Goal: Task Accomplishment & Management: Use online tool/utility

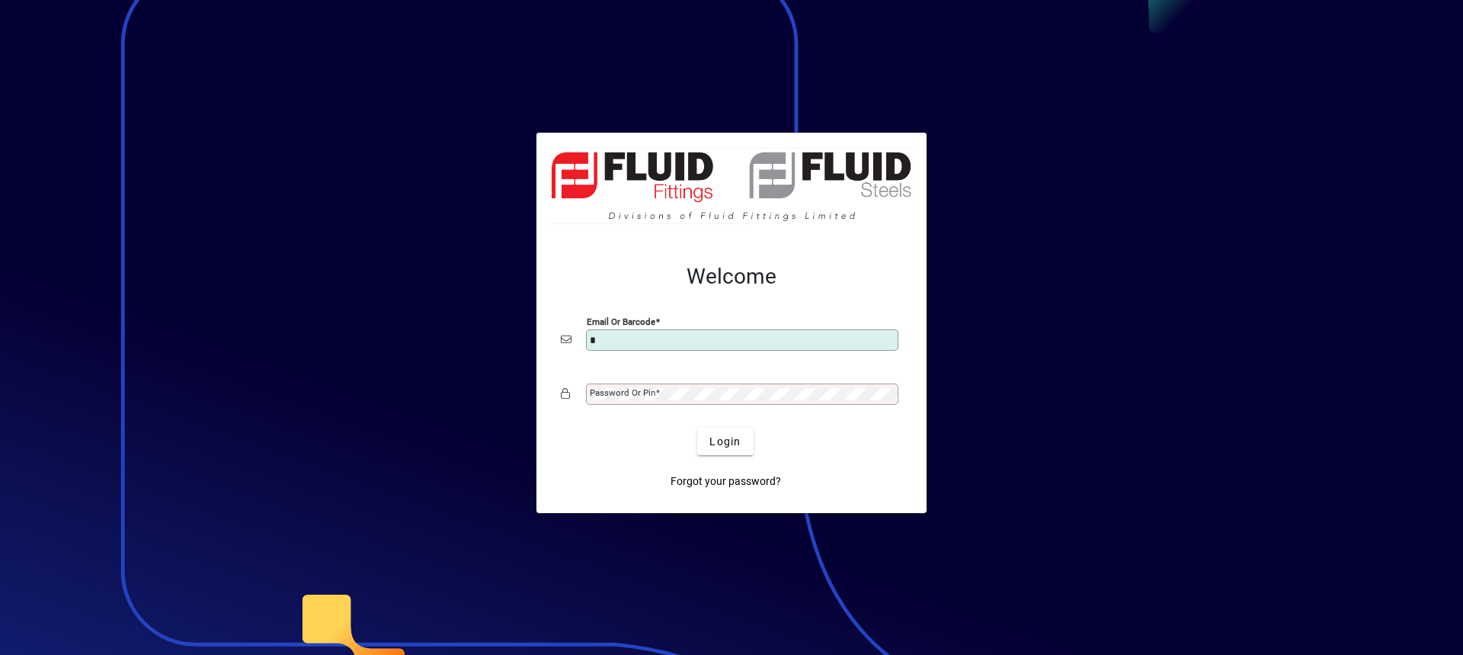
type input "**********"
click at [662, 386] on div "Password or Pin" at bounding box center [742, 393] width 312 height 21
click at [697, 428] on button "Login" at bounding box center [725, 441] width 56 height 27
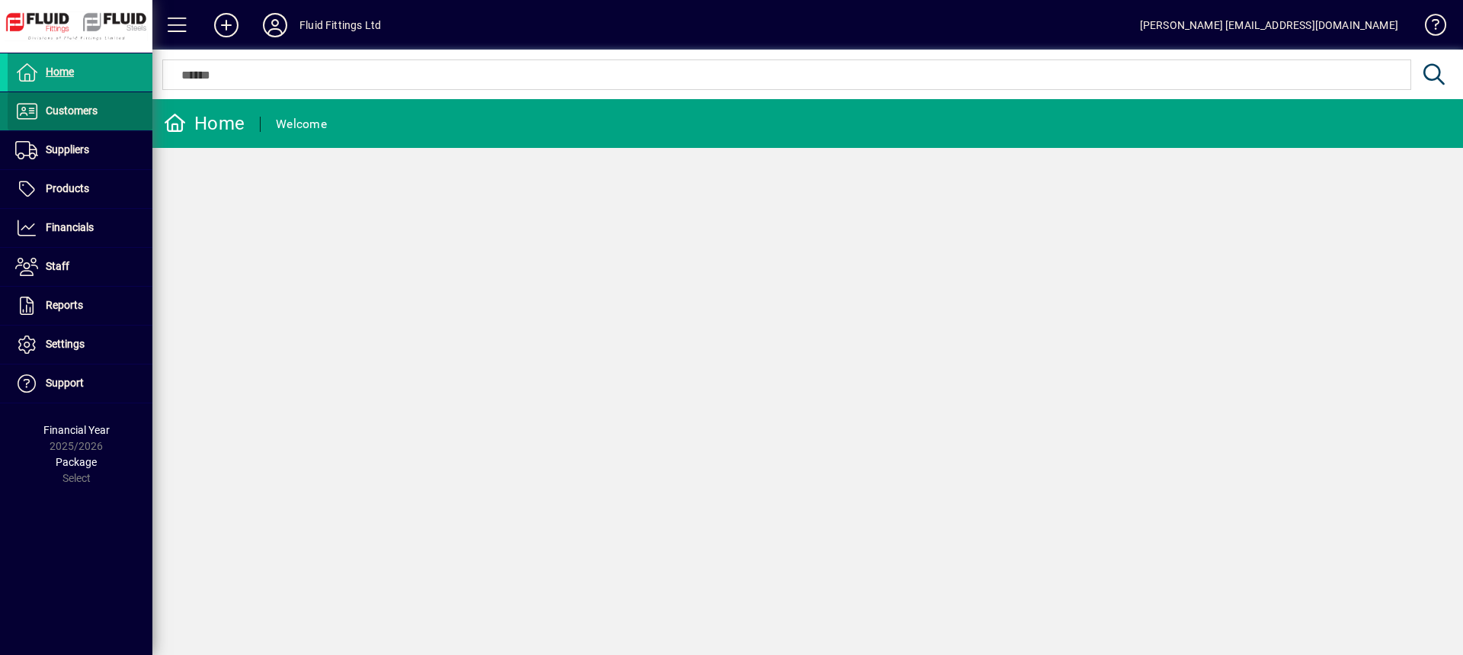
click at [64, 117] on span "Customers" at bounding box center [53, 111] width 90 height 18
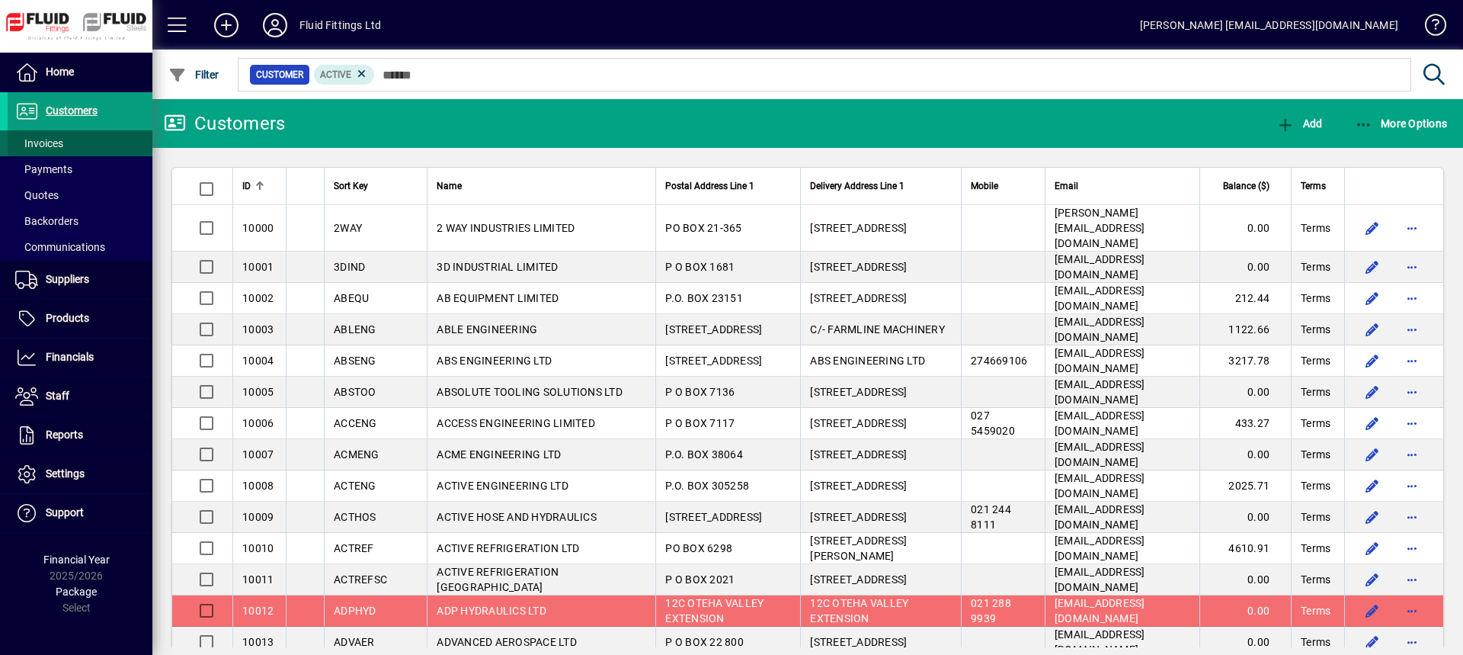
click at [53, 142] on span "Invoices" at bounding box center [39, 143] width 48 height 12
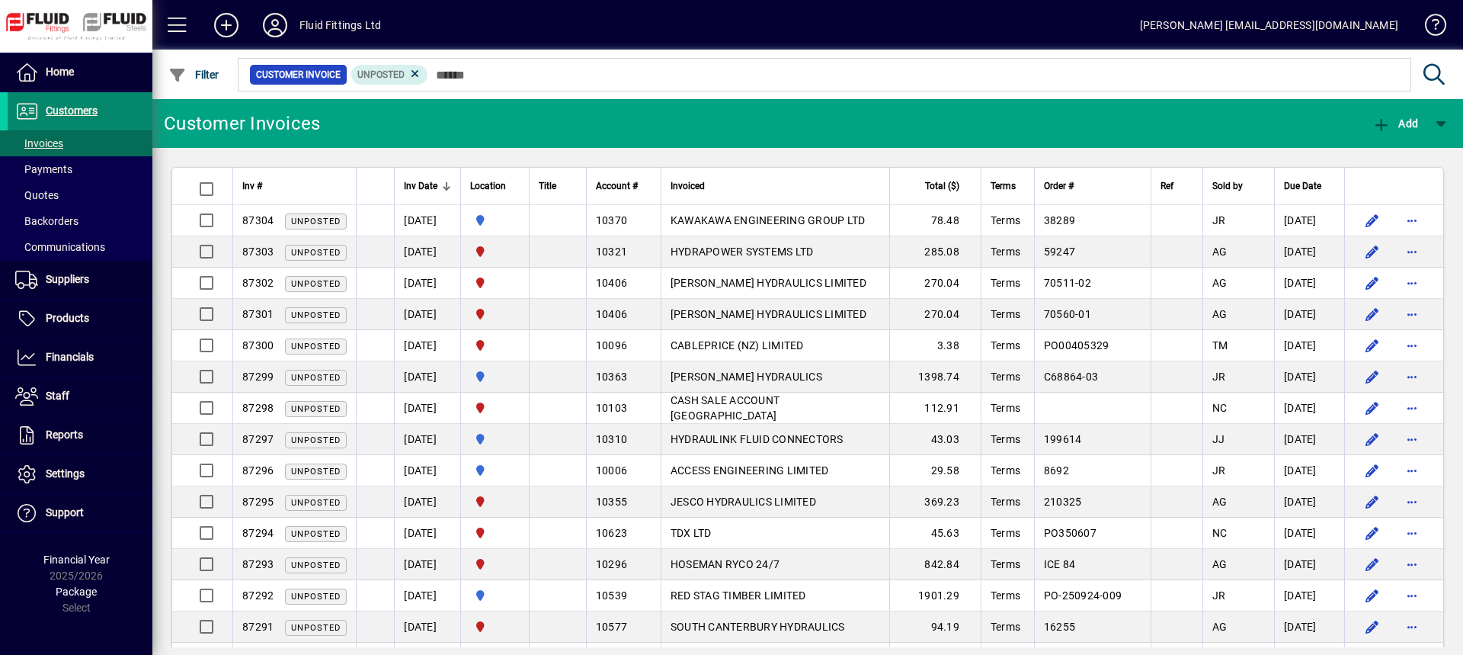
click at [82, 117] on span "Customers" at bounding box center [72, 110] width 52 height 12
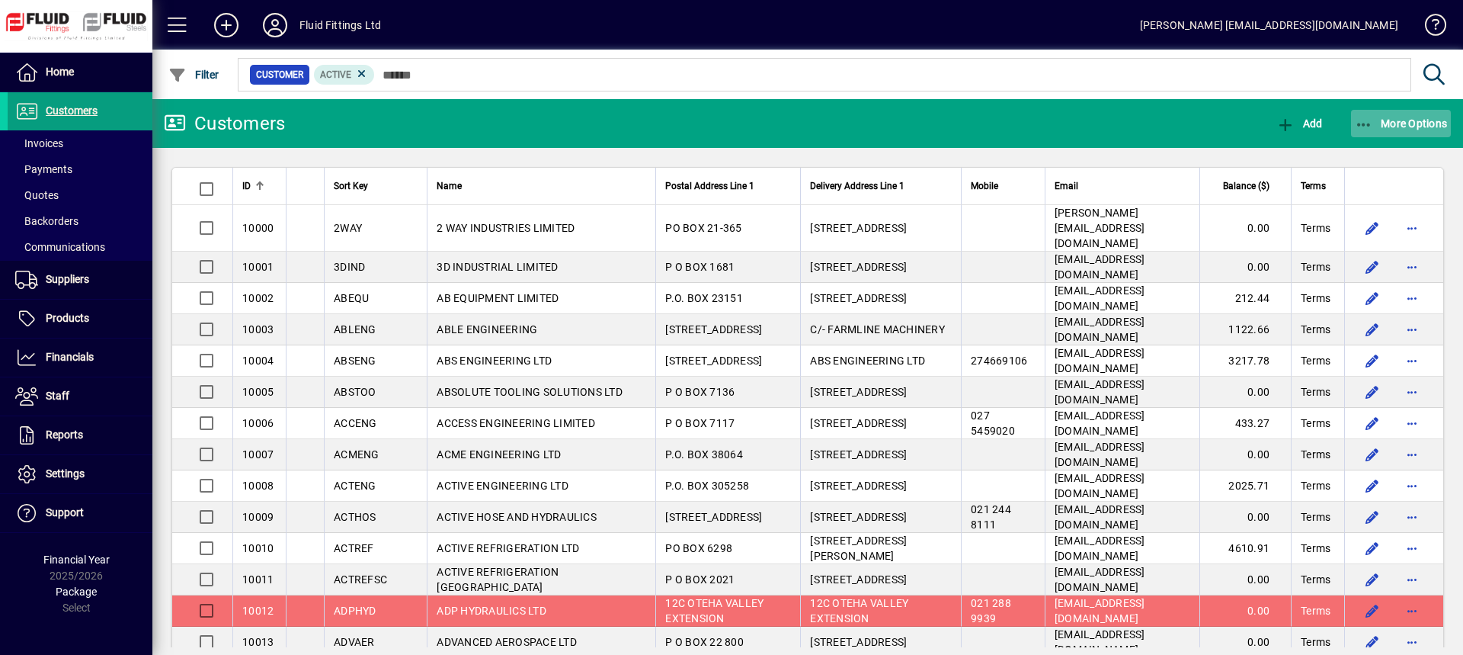
click at [1404, 120] on span "More Options" at bounding box center [1401, 123] width 93 height 12
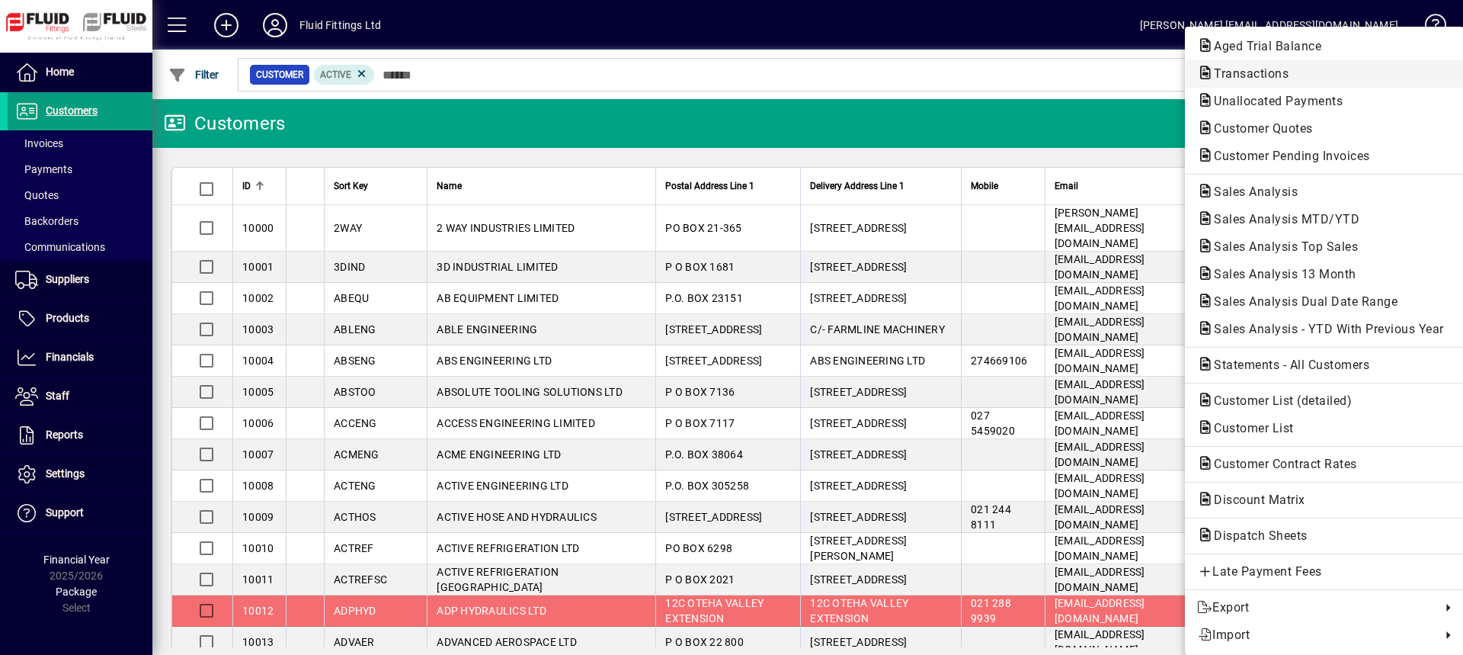
click at [1238, 74] on span "Transactions" at bounding box center [1246, 73] width 99 height 14
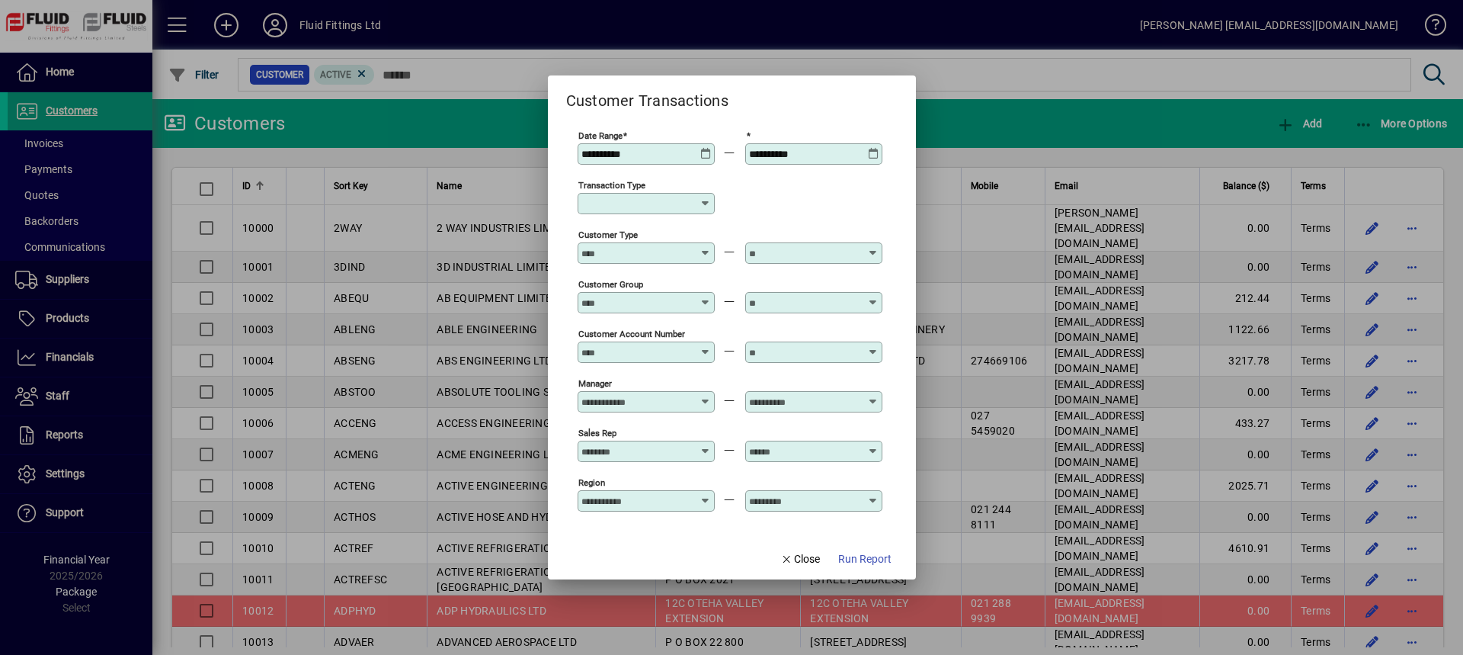
click at [705, 204] on icon at bounding box center [706, 203] width 12 height 12
drag, startPoint x: 665, startPoint y: 291, endPoint x: 672, endPoint y: 309, distance: 19.5
click at [665, 293] on div "Customer Invoice" at bounding box center [645, 293] width 110 height 16
type input "**********"
click at [877, 562] on span "Run Report" at bounding box center [864, 559] width 53 height 16
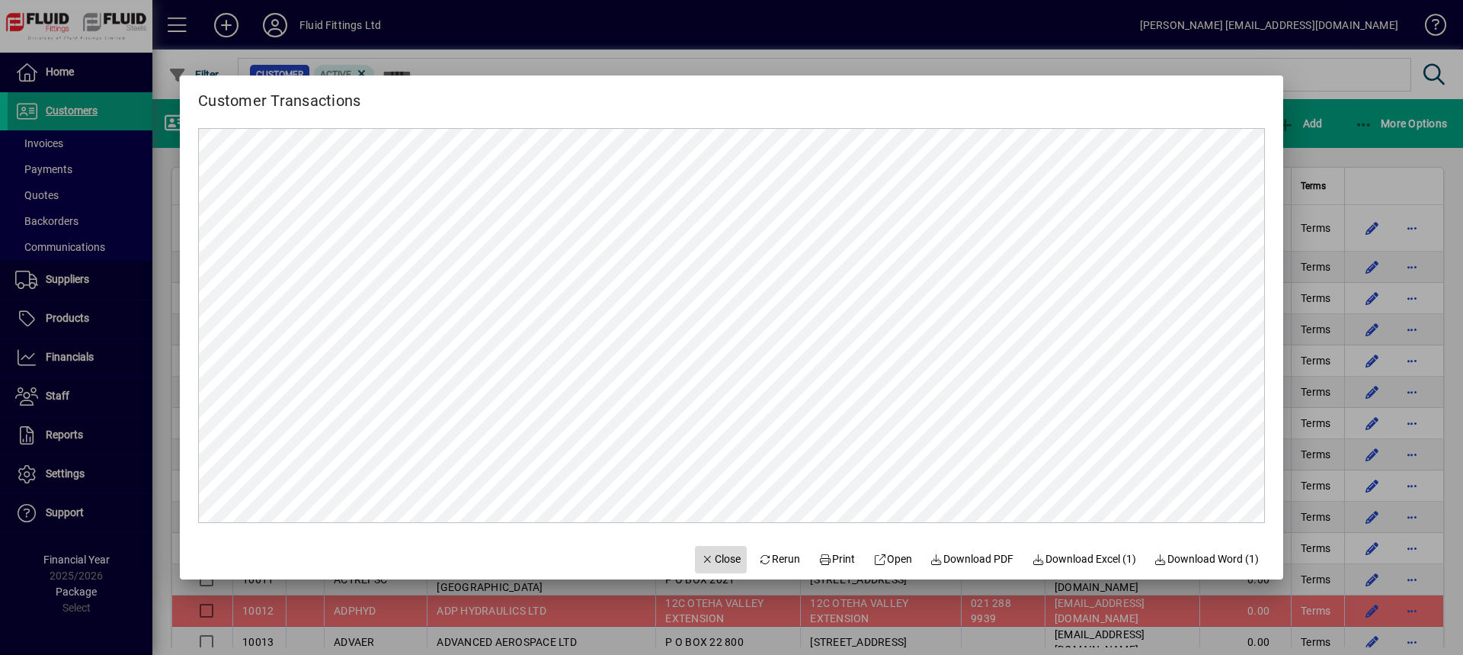
click at [712, 559] on span "Close" at bounding box center [721, 559] width 40 height 16
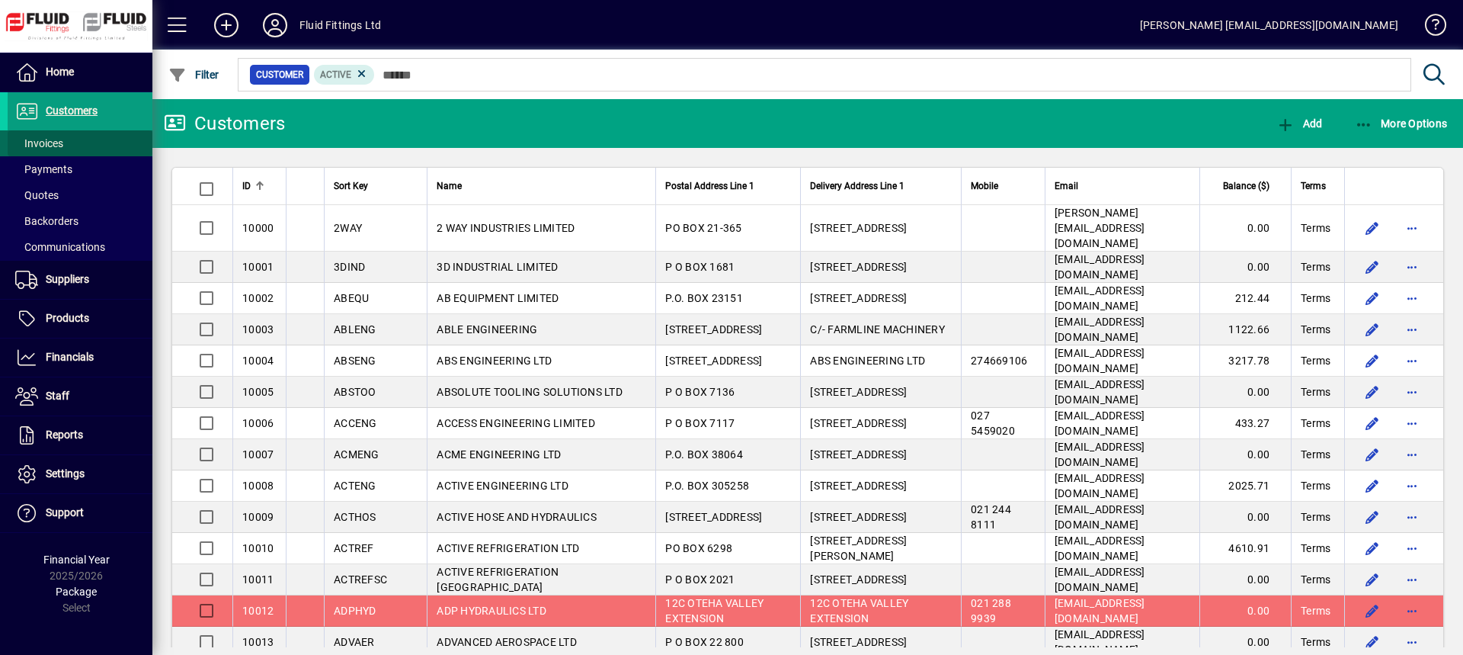
click at [65, 146] on span at bounding box center [80, 143] width 145 height 37
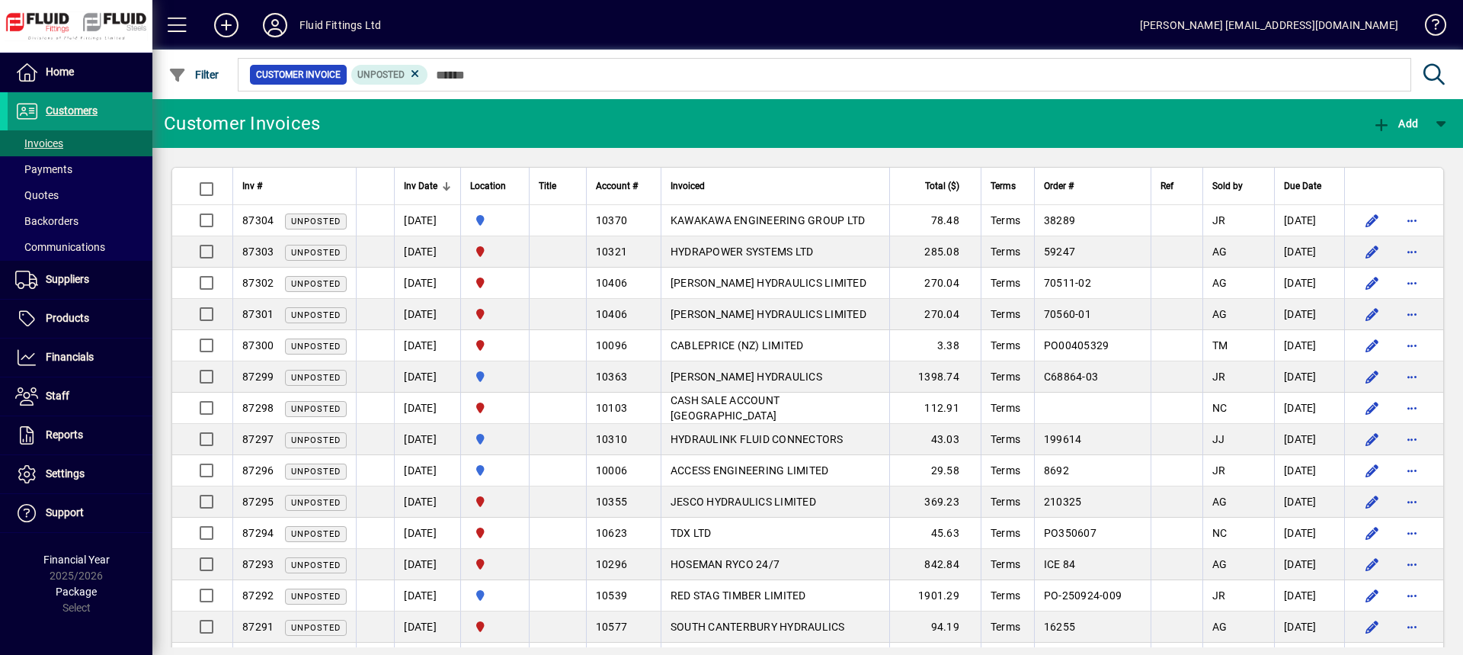
click at [82, 111] on span "Customers" at bounding box center [72, 110] width 52 height 12
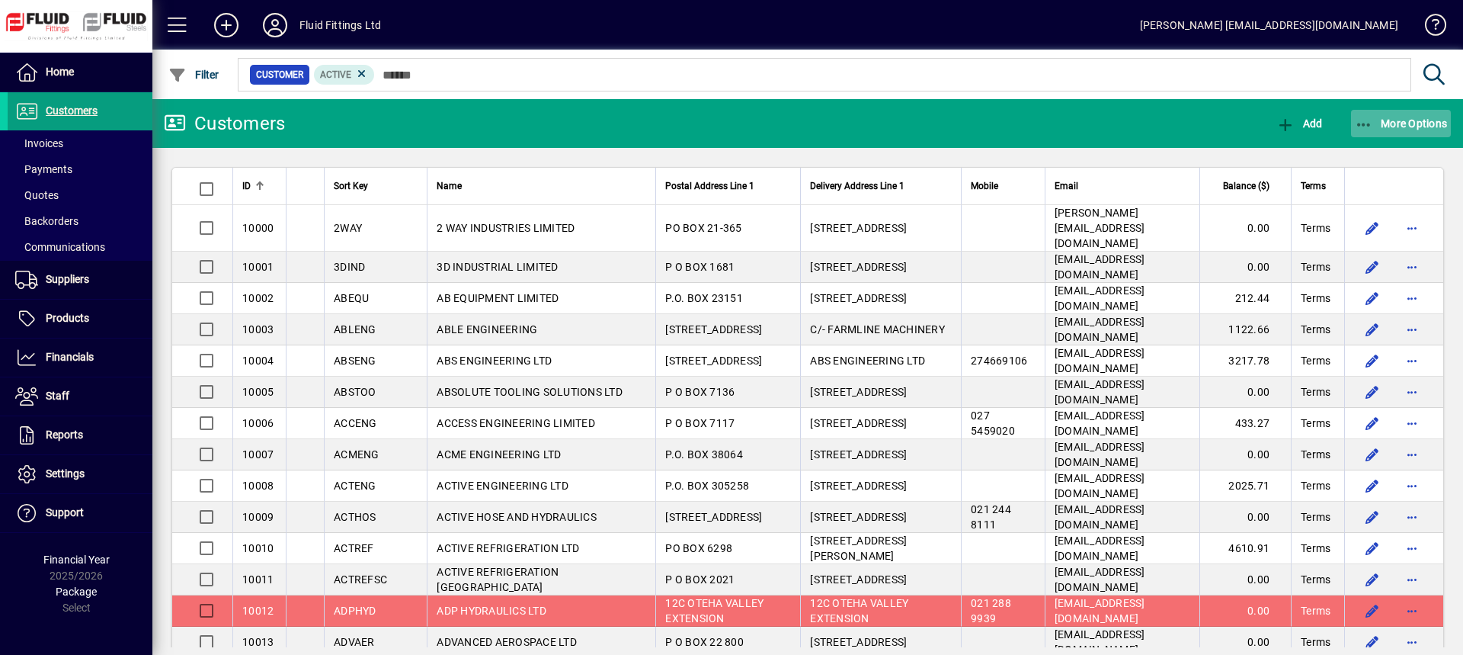
click at [1392, 119] on span "More Options" at bounding box center [1401, 123] width 93 height 12
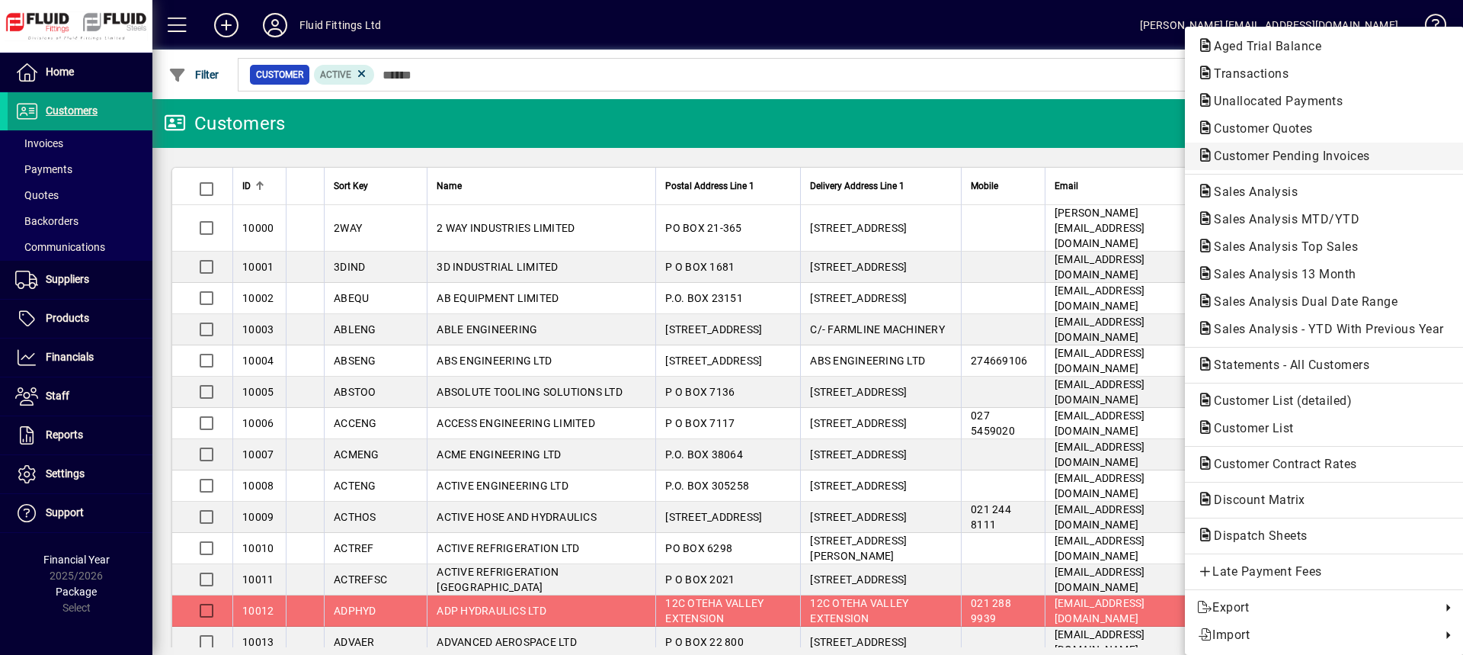
click at [1302, 159] on span "Customer Pending Invoices" at bounding box center [1287, 156] width 181 height 14
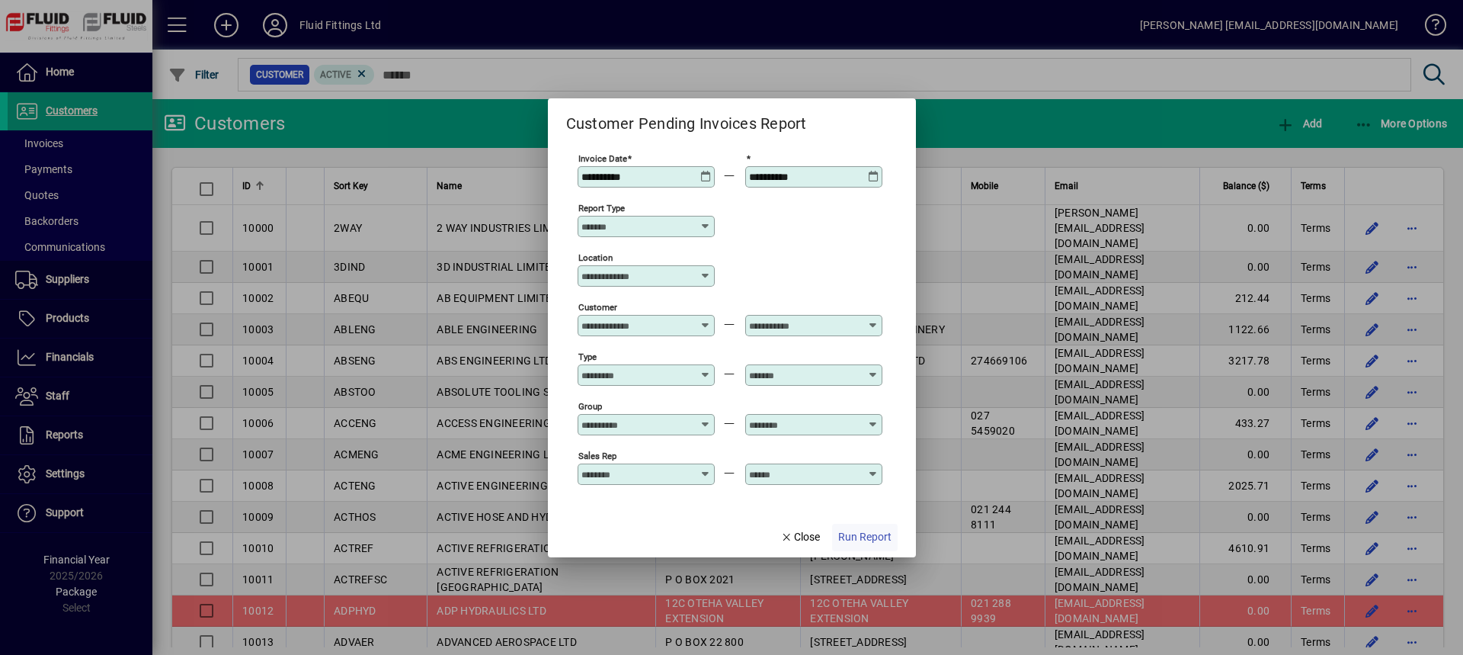
click at [861, 536] on span "Run Report" at bounding box center [864, 537] width 53 height 16
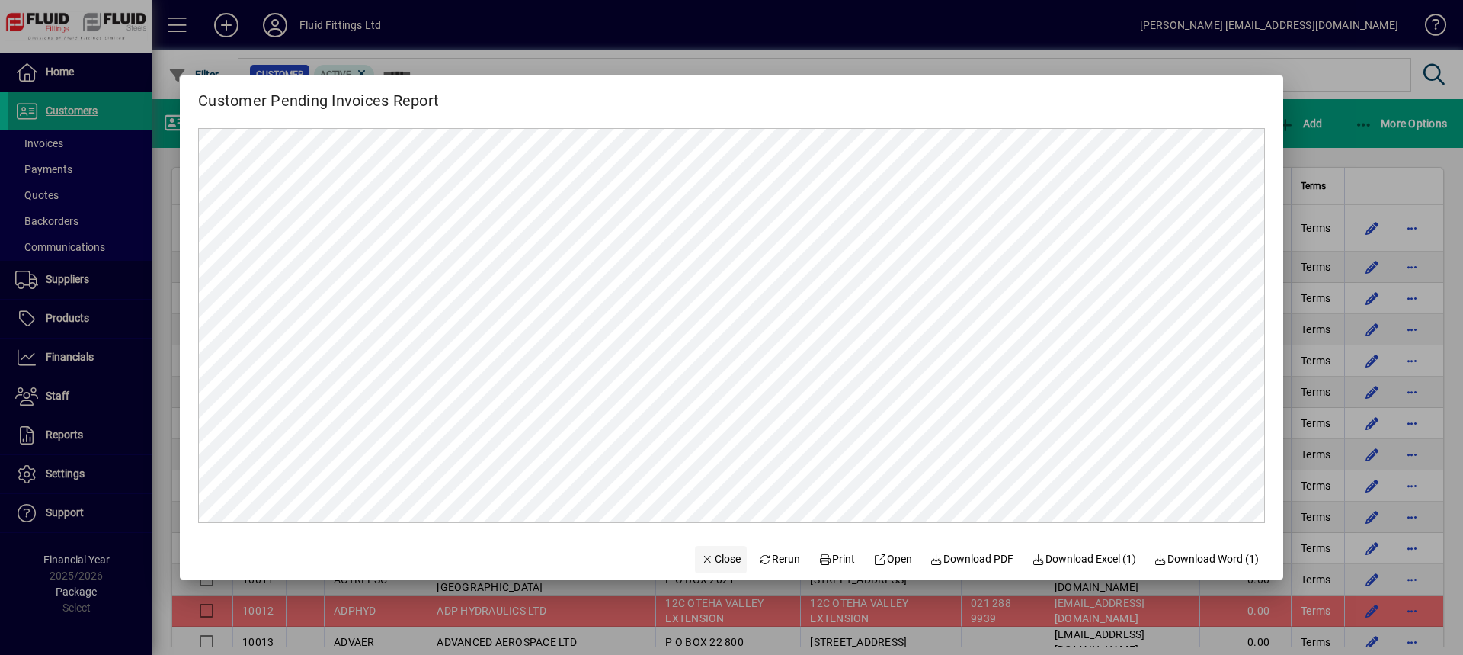
click at [722, 559] on span "Close" at bounding box center [721, 559] width 40 height 16
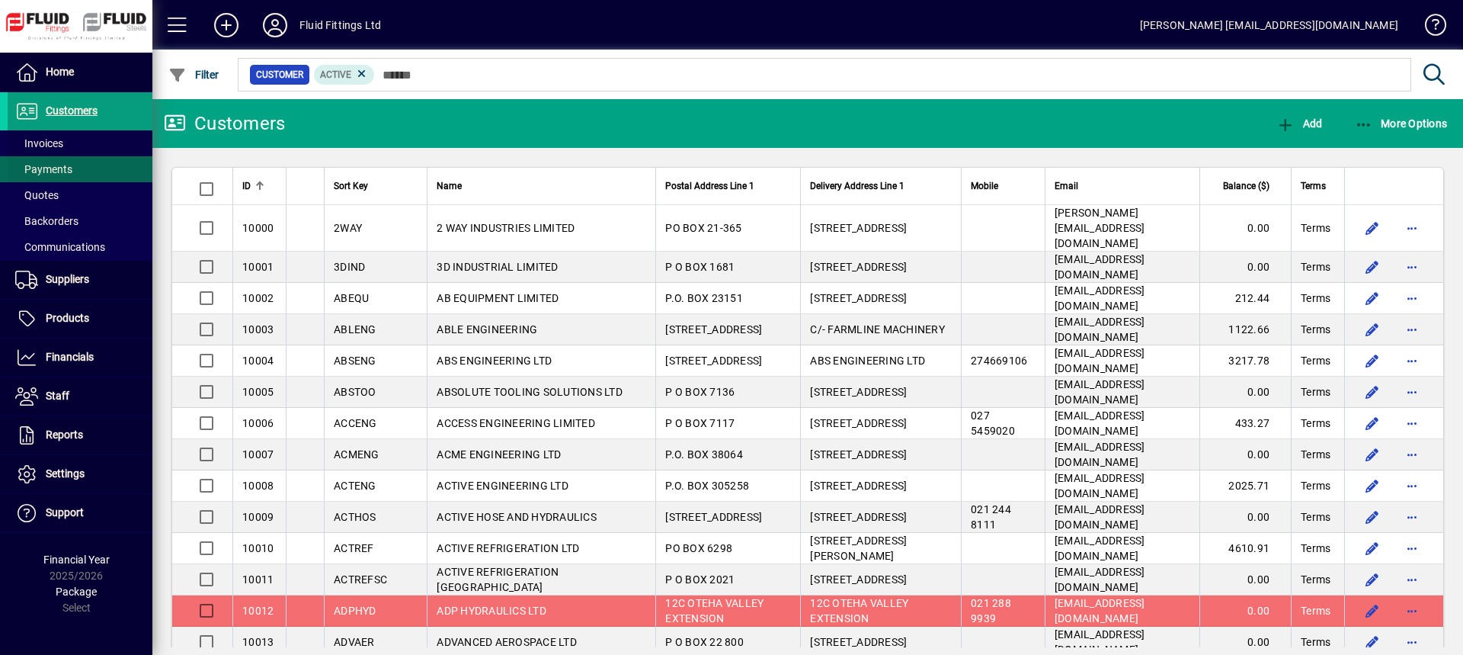
drag, startPoint x: 59, startPoint y: 146, endPoint x: 72, endPoint y: 153, distance: 14.0
click at [59, 147] on span "Invoices" at bounding box center [39, 143] width 48 height 12
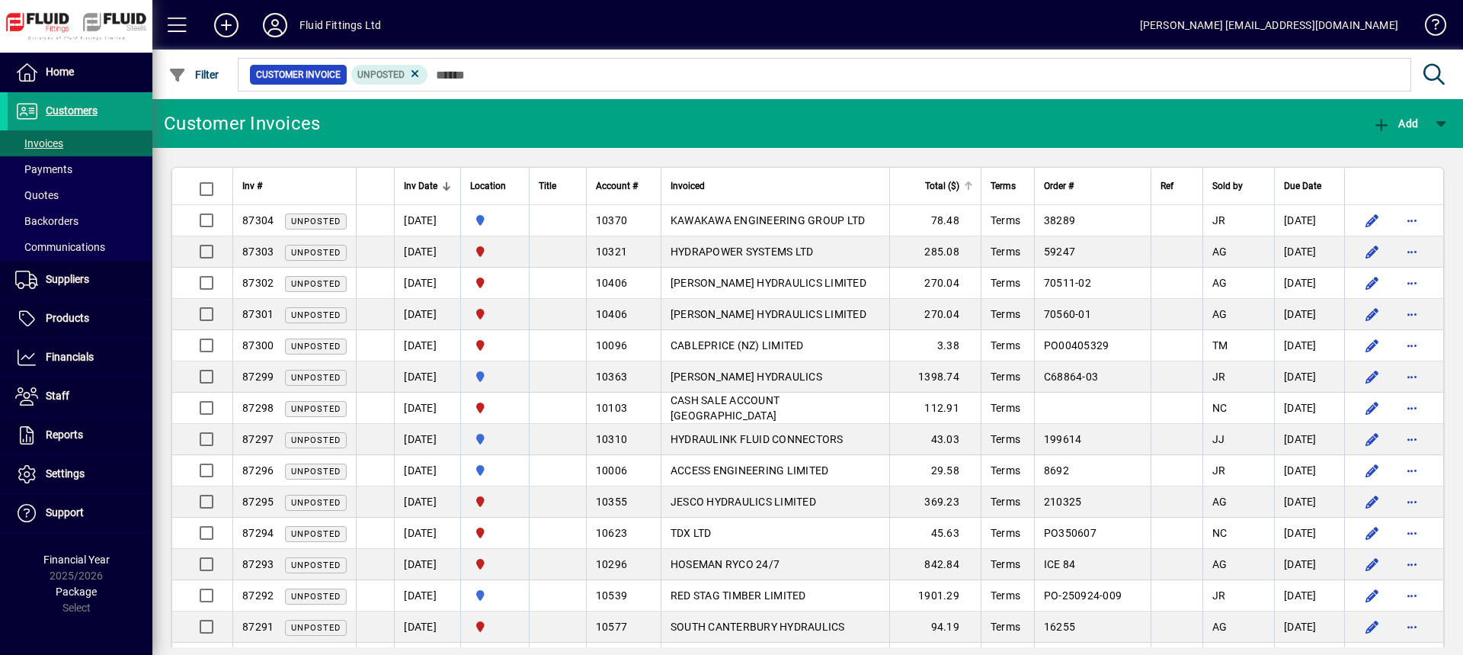
click at [927, 188] on div "Total ($)" at bounding box center [936, 186] width 74 height 17
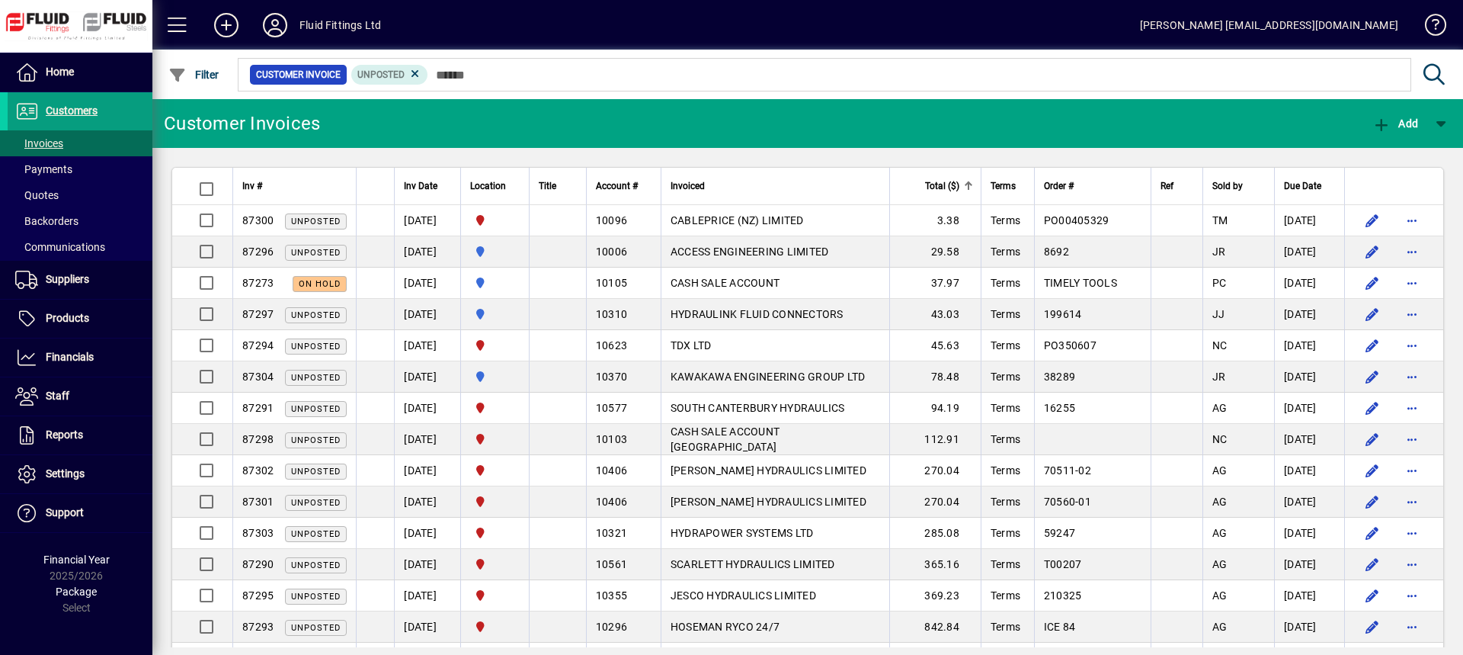
click at [927, 188] on div "Total ($)" at bounding box center [936, 186] width 74 height 17
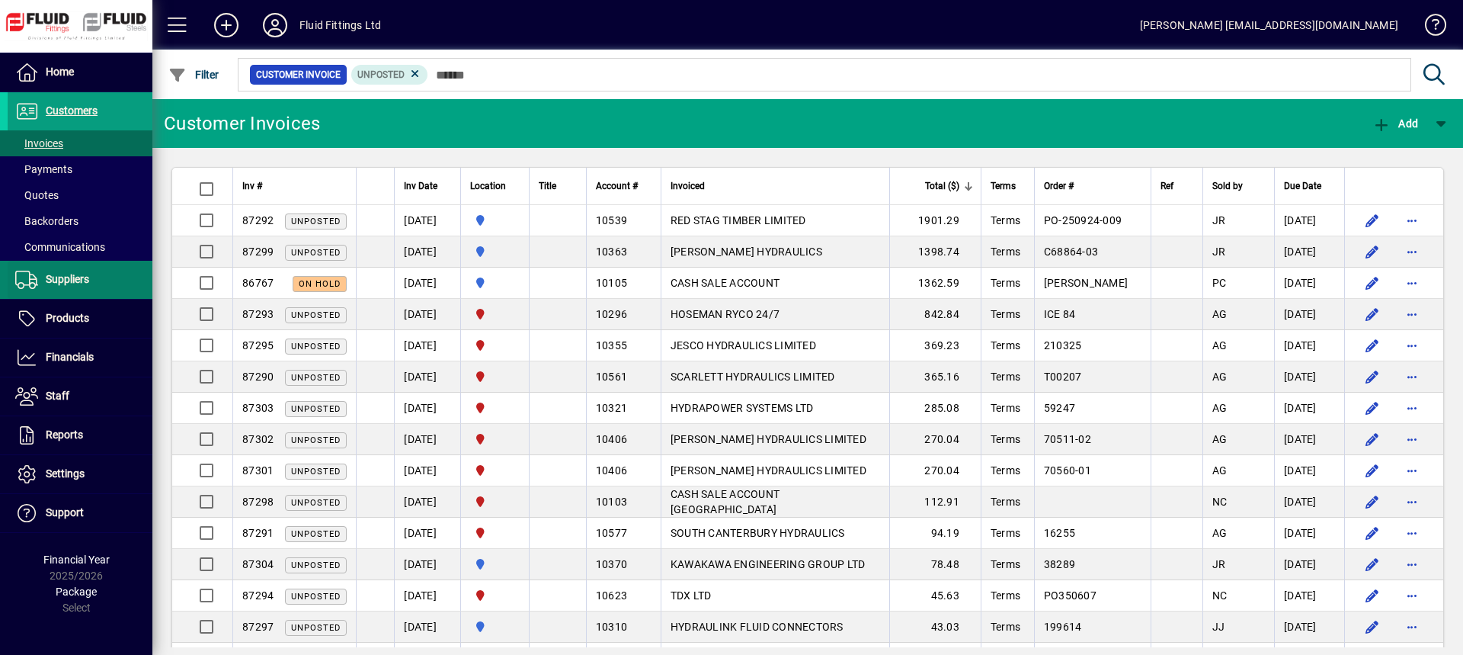
click at [49, 280] on span "Suppliers" at bounding box center [67, 279] width 43 height 12
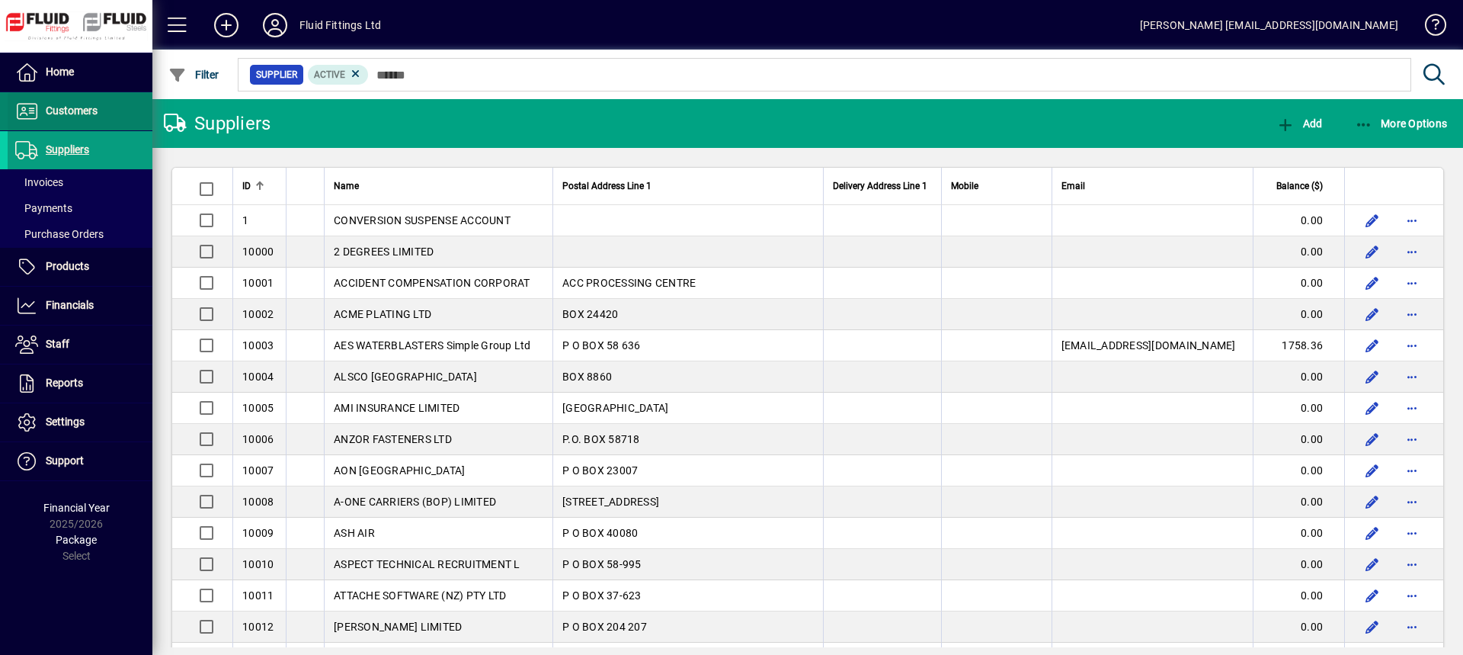
click at [57, 116] on span "Customers" at bounding box center [72, 110] width 52 height 12
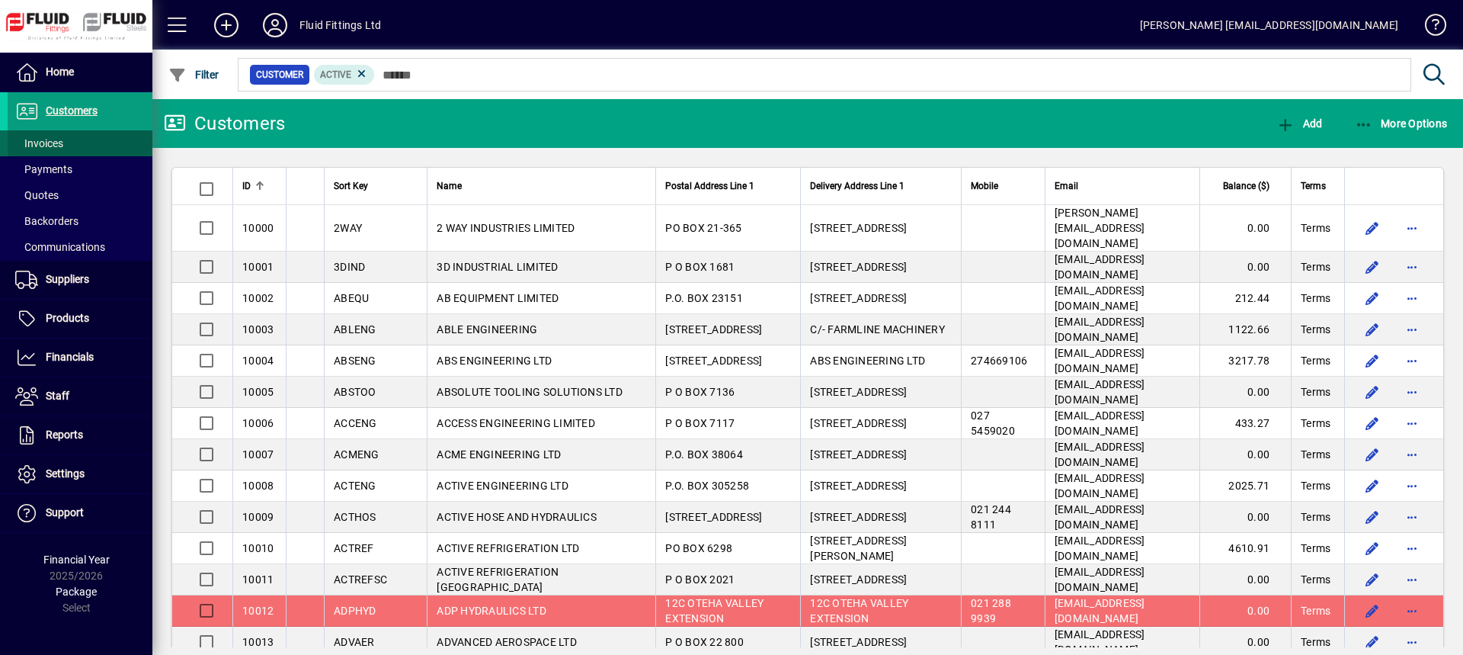
click at [59, 139] on span "Invoices" at bounding box center [39, 143] width 48 height 12
